Goal: Book appointment/travel/reservation

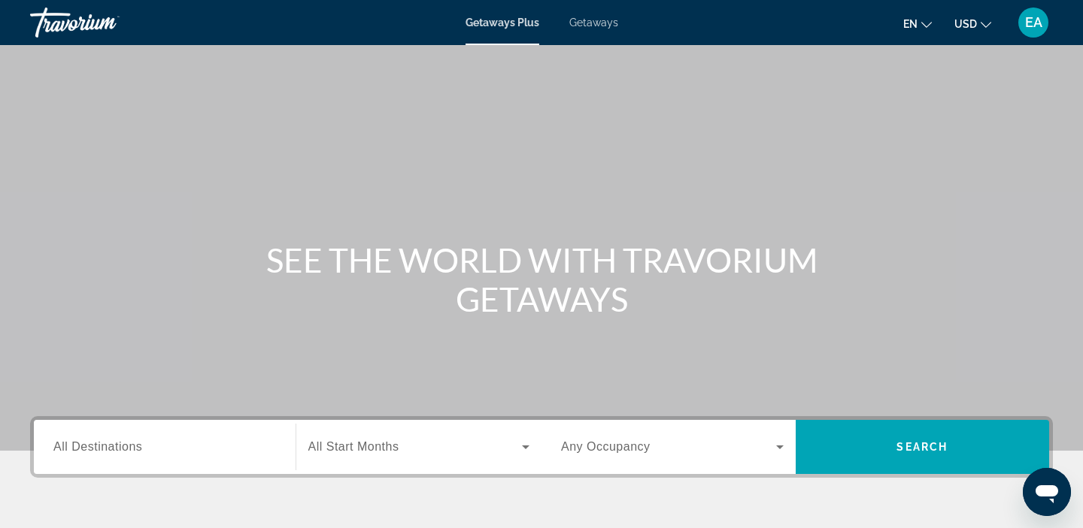
click at [595, 32] on div "Getaways Plus Getaways en English Español Français Italiano Português русский U…" at bounding box center [541, 22] width 1083 height 39
click at [596, 29] on div "Getaways Plus Getaways en English Español Français Italiano Português русский U…" at bounding box center [541, 22] width 1083 height 39
click at [597, 23] on span "Getaways" at bounding box center [593, 23] width 49 height 12
click at [156, 453] on input "Destination All Destinations" at bounding box center [164, 448] width 223 height 18
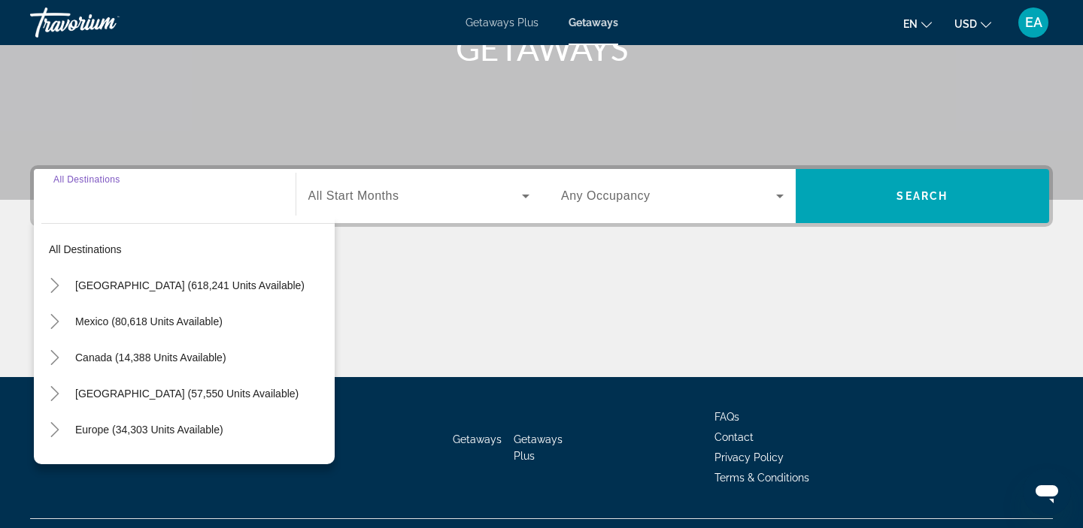
scroll to position [284, 0]
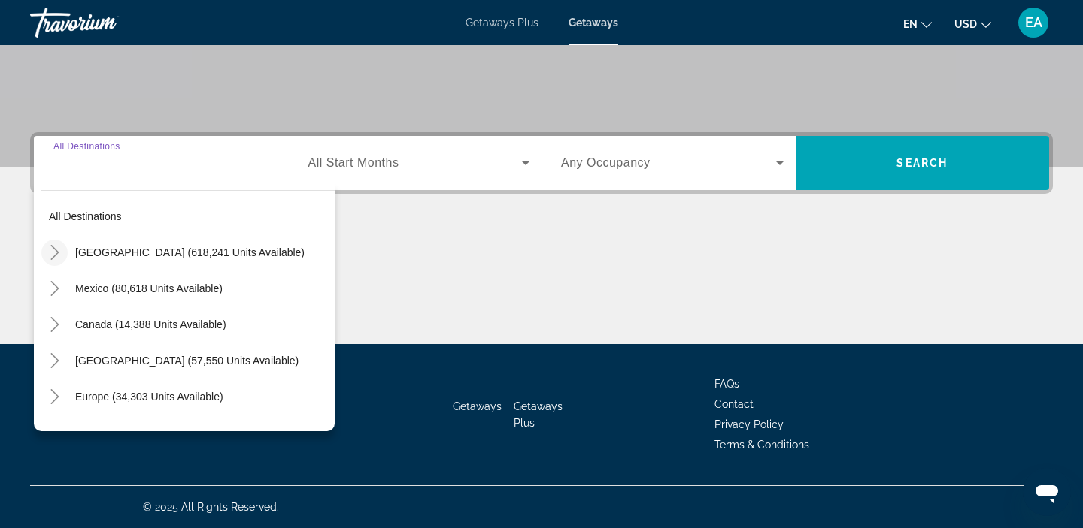
click at [58, 259] on icon "Toggle United States (618,241 units available)" at bounding box center [54, 252] width 15 height 15
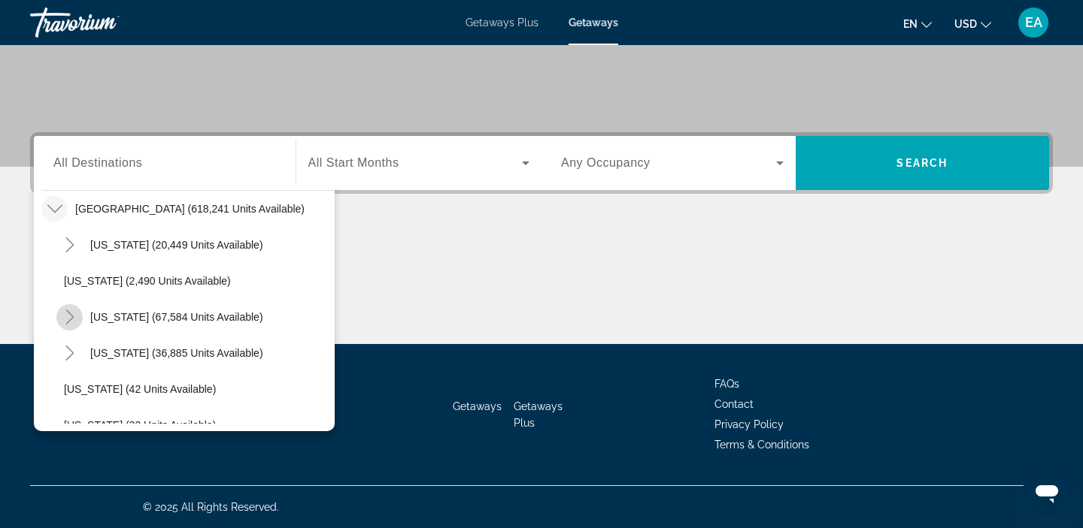
click at [79, 317] on mat-icon "Toggle California (67,584 units available)" at bounding box center [69, 317] width 26 height 26
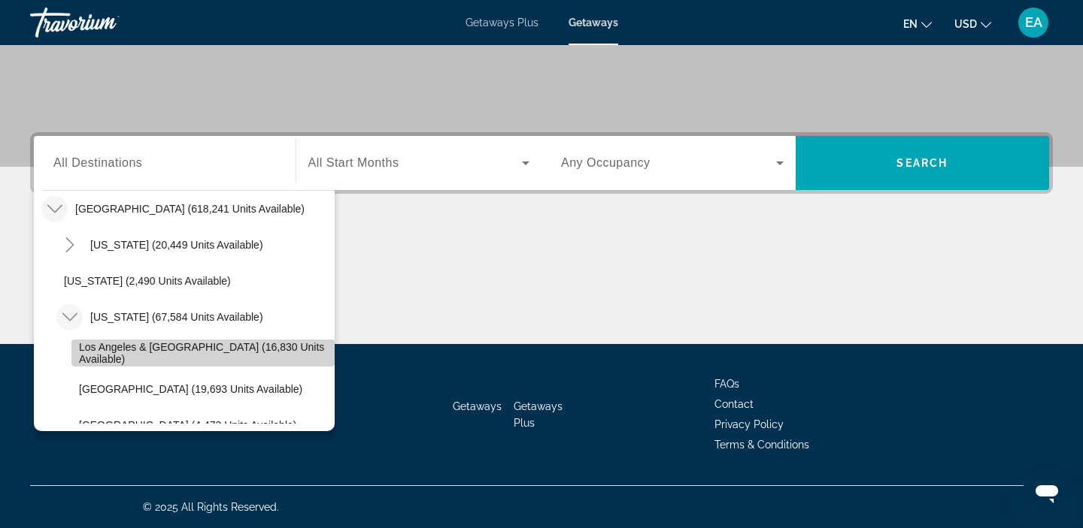
click at [107, 354] on span "Los Angeles & [GEOGRAPHIC_DATA] (16,830 units available)" at bounding box center [203, 353] width 248 height 24
type input "**********"
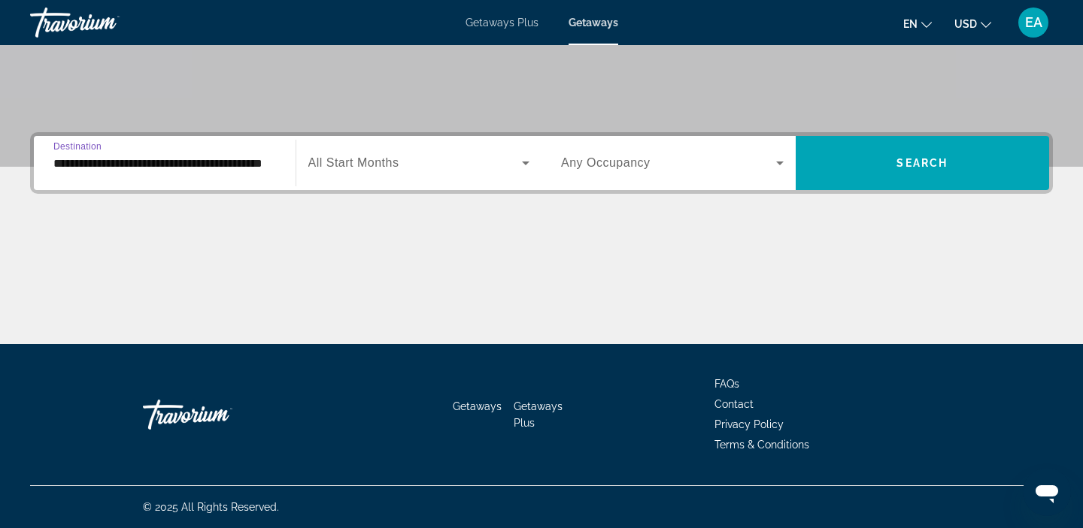
click at [89, 163] on input "**********" at bounding box center [164, 164] width 223 height 18
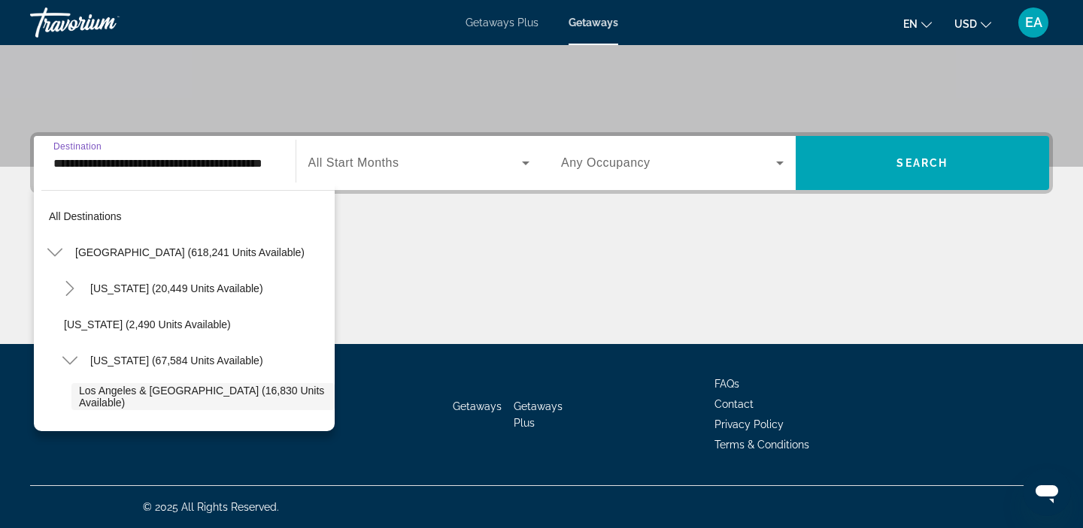
scroll to position [89, 0]
